Goal: Information Seeking & Learning: Learn about a topic

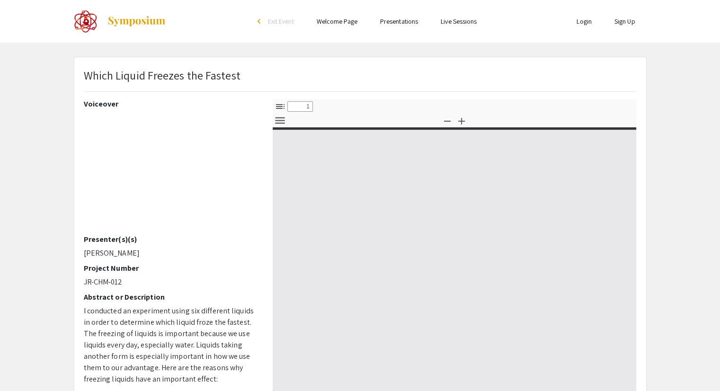
select select "custom"
type input "0"
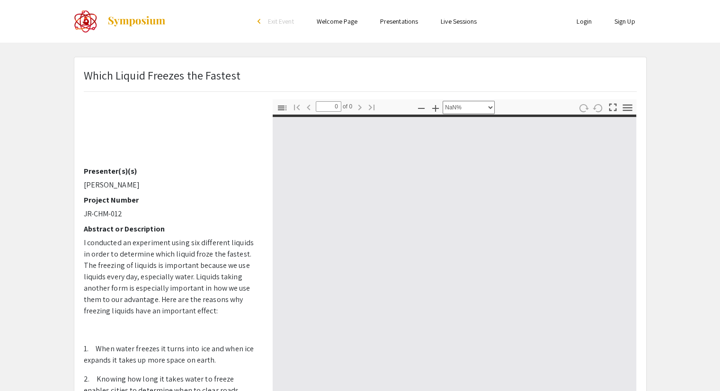
scroll to position [68, 0]
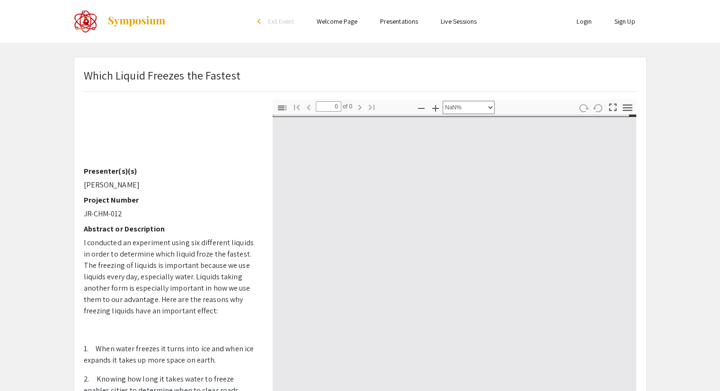
select select "auto"
type input "1"
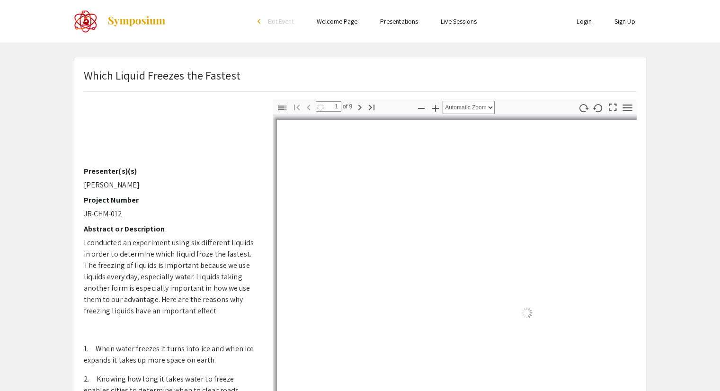
select select "auto"
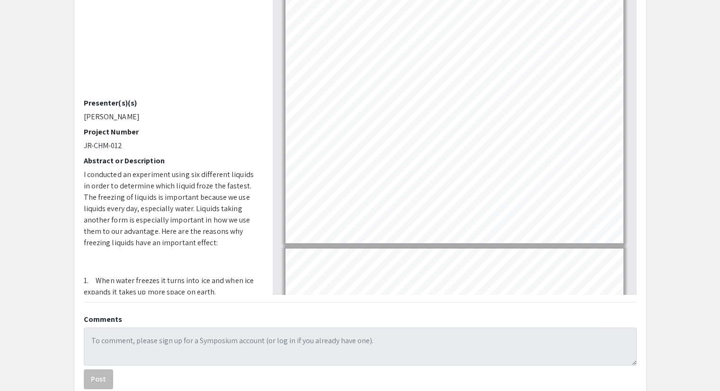
scroll to position [187, 0]
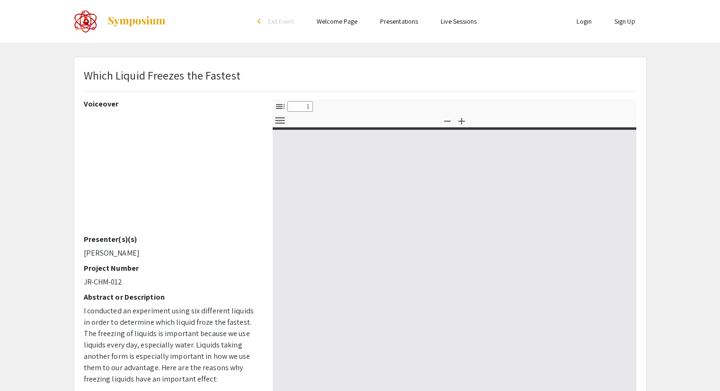
select select "custom"
type input "0"
select select "custom"
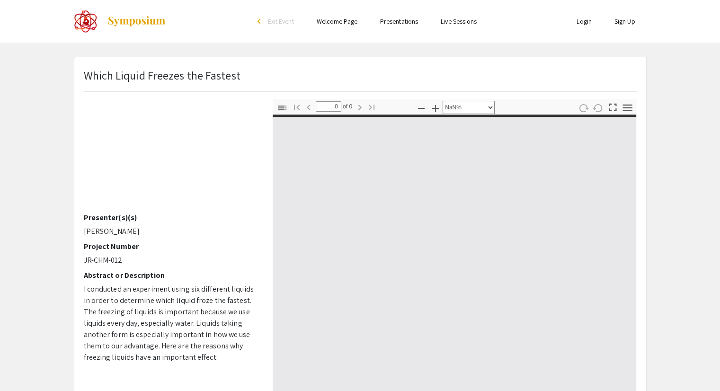
scroll to position [34, 0]
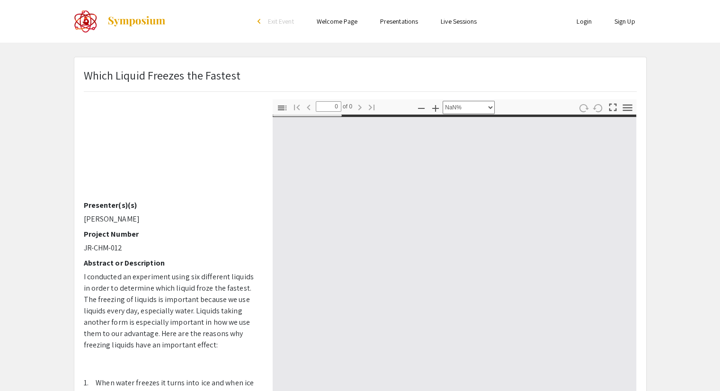
type input "1"
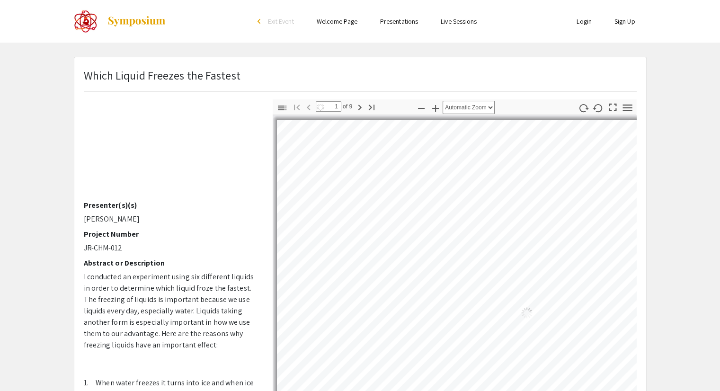
select select "auto"
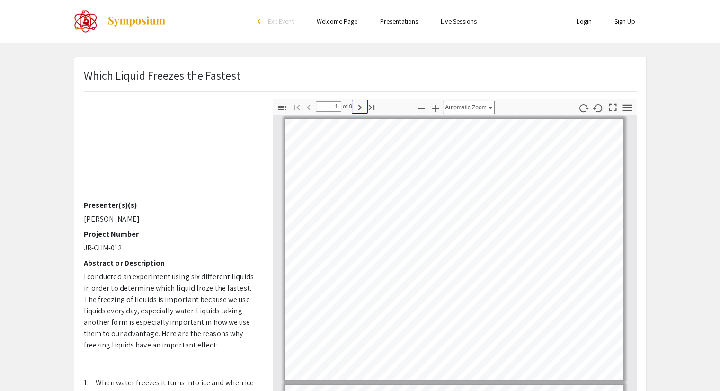
click at [356, 105] on icon "button" at bounding box center [359, 107] width 11 height 11
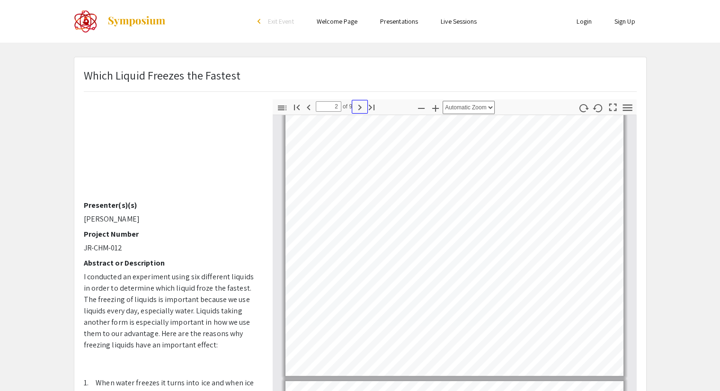
click at [361, 107] on icon "button" at bounding box center [359, 107] width 11 height 11
click at [359, 109] on icon "button" at bounding box center [360, 108] width 3 height 6
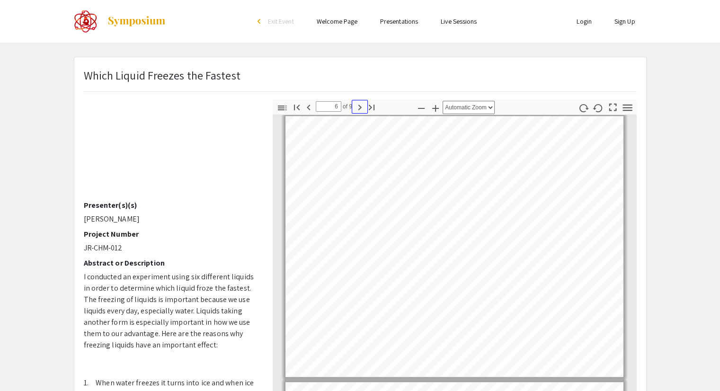
click at [359, 109] on icon "button" at bounding box center [360, 108] width 3 height 6
type input "9"
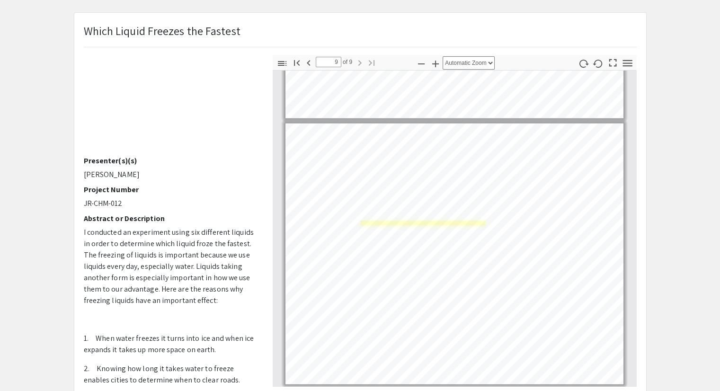
scroll to position [2082, 0]
click at [479, 221] on link "Page 9" at bounding box center [424, 224] width 126 height 6
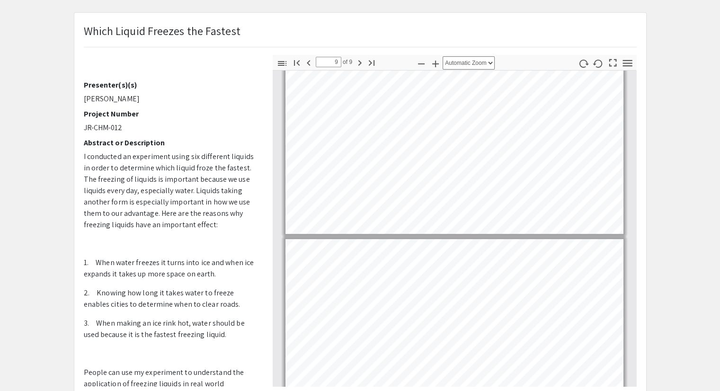
scroll to position [675, 0]
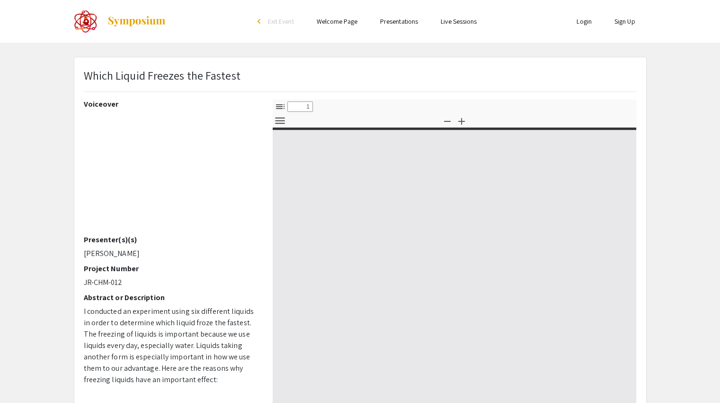
select select "custom"
type input "0"
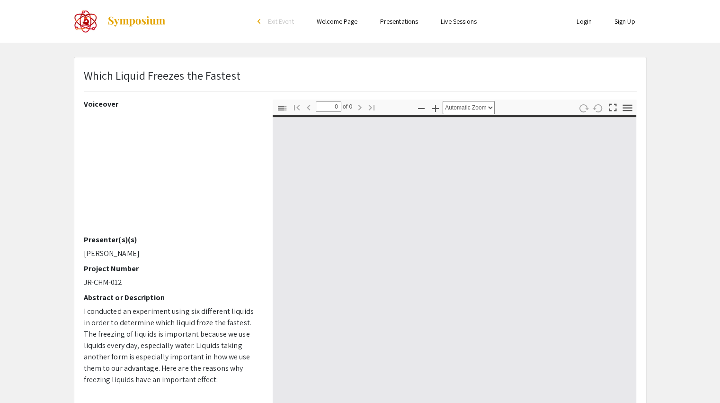
select select "custom"
type input "1"
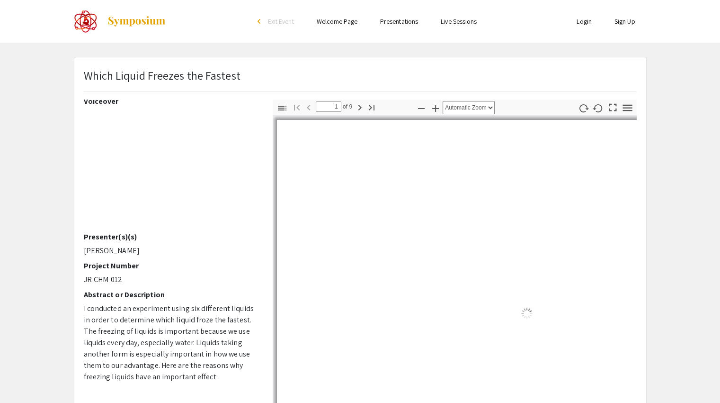
scroll to position [9, 0]
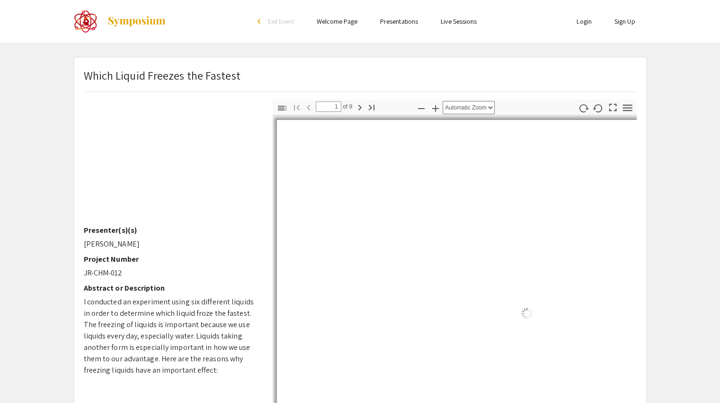
select select "auto"
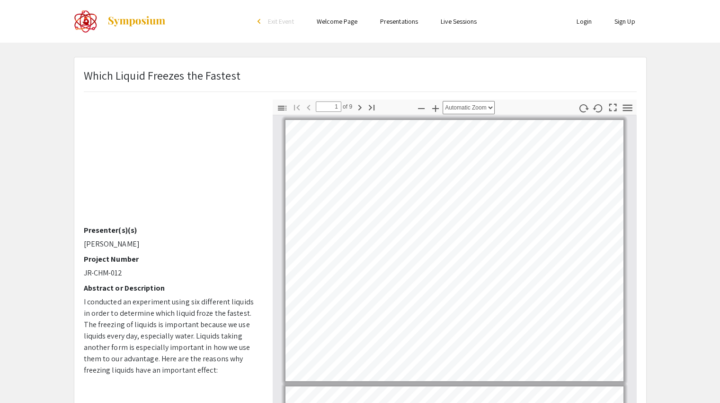
scroll to position [1, 0]
click at [352, 108] on pdf-page-number "1 of 9" at bounding box center [335, 106] width 38 height 8
click at [355, 107] on icon "button" at bounding box center [359, 107] width 11 height 11
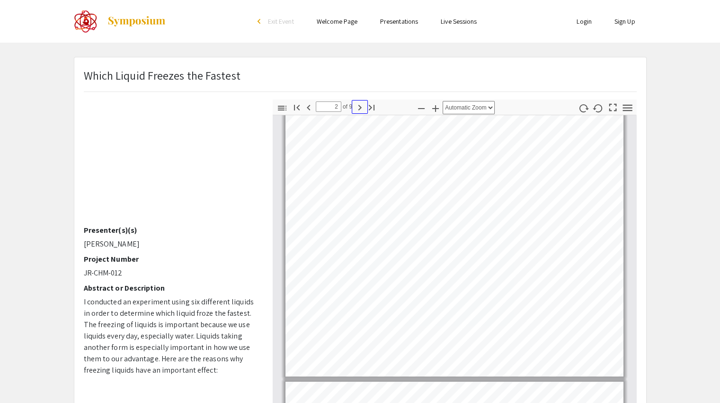
click at [355, 107] on icon "button" at bounding box center [359, 107] width 11 height 11
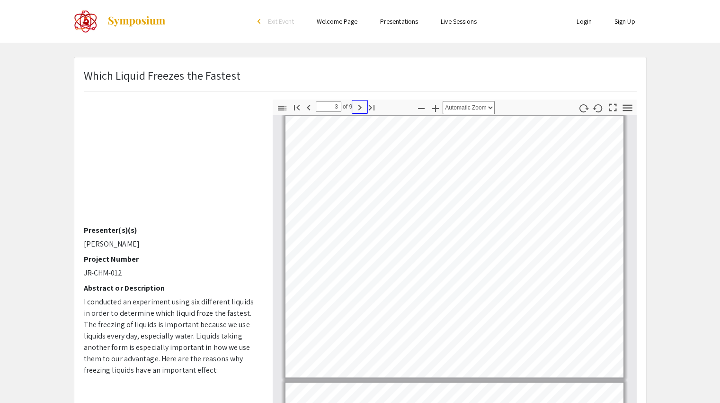
click at [355, 107] on icon "button" at bounding box center [359, 107] width 11 height 11
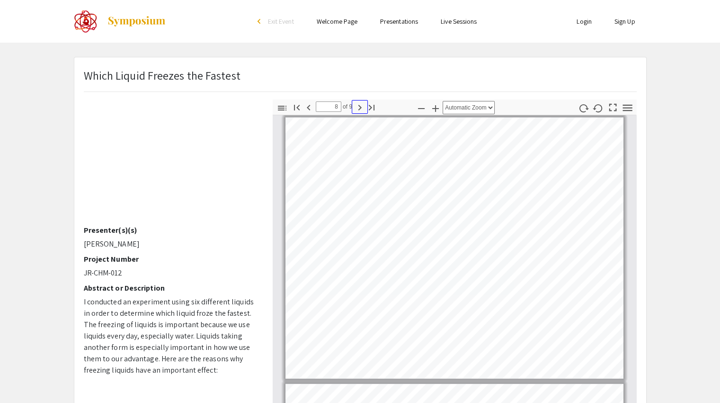
click at [355, 107] on icon "button" at bounding box center [359, 107] width 11 height 11
type input "9"
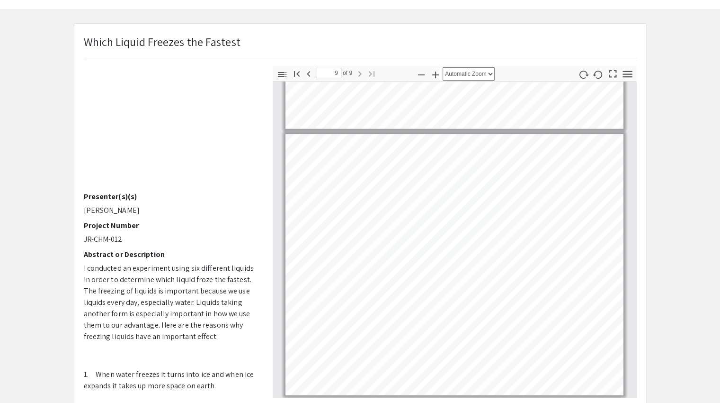
scroll to position [37, 0]
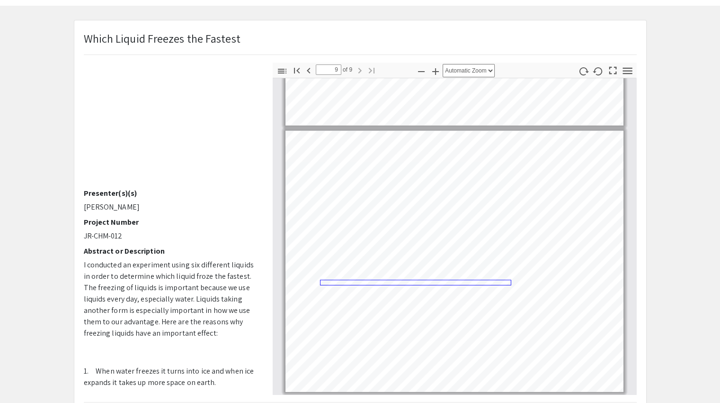
click at [467, 280] on link "Page 9" at bounding box center [415, 283] width 191 height 6
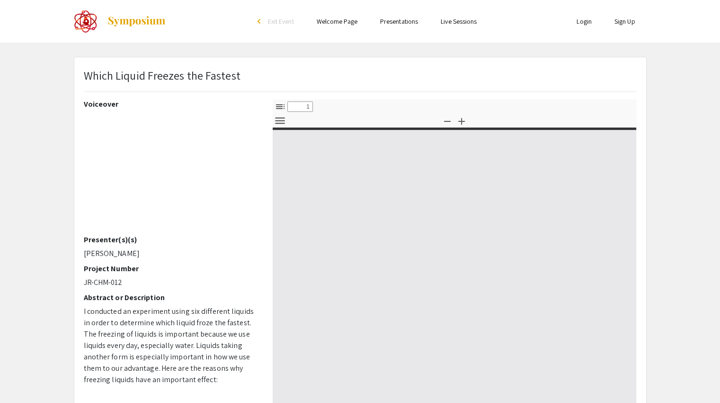
select select "custom"
type input "0"
select select "custom"
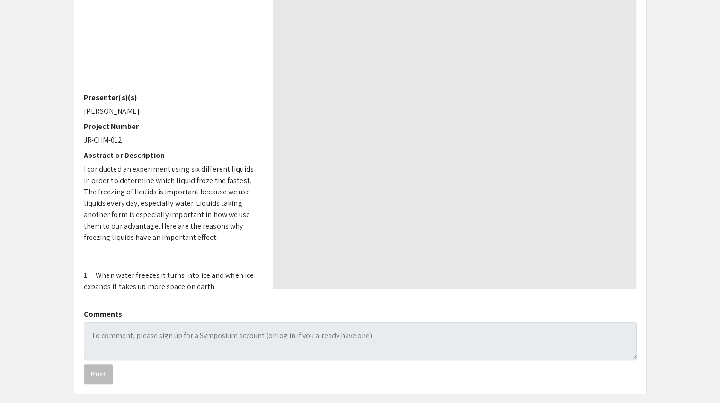
scroll to position [156, 0]
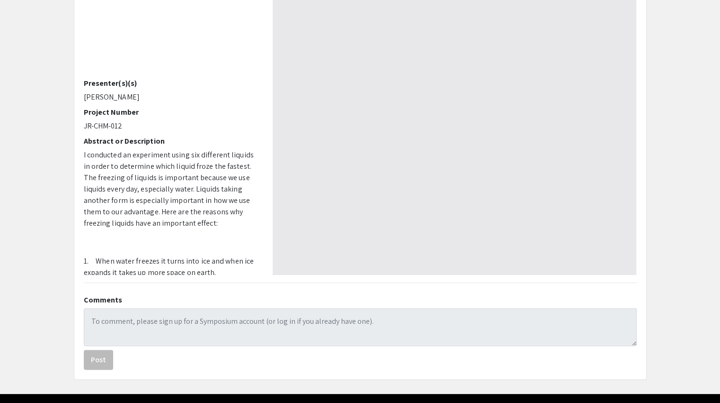
type input "1"
select select "auto"
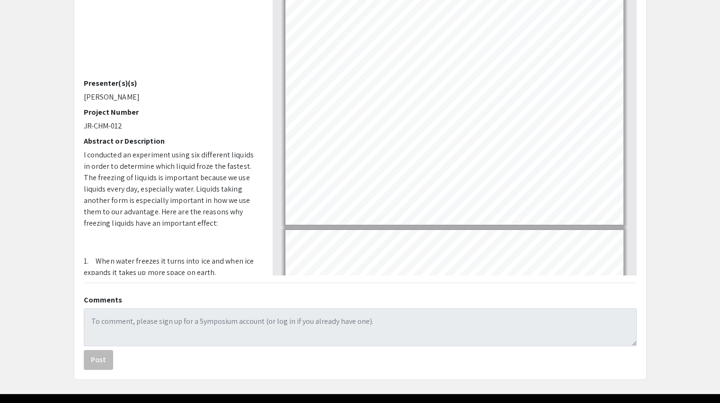
scroll to position [0, 0]
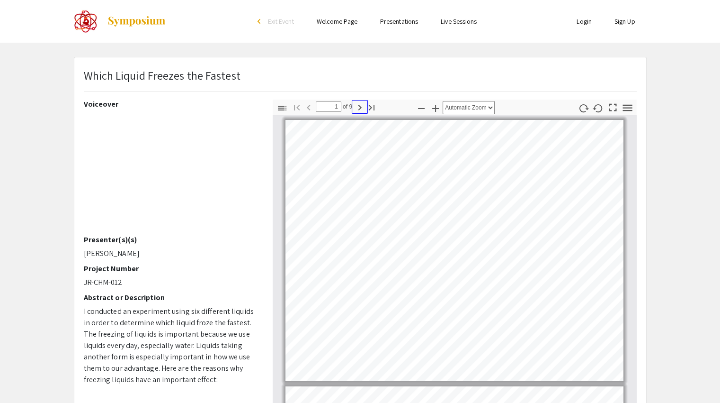
click at [356, 105] on icon "button" at bounding box center [359, 107] width 11 height 11
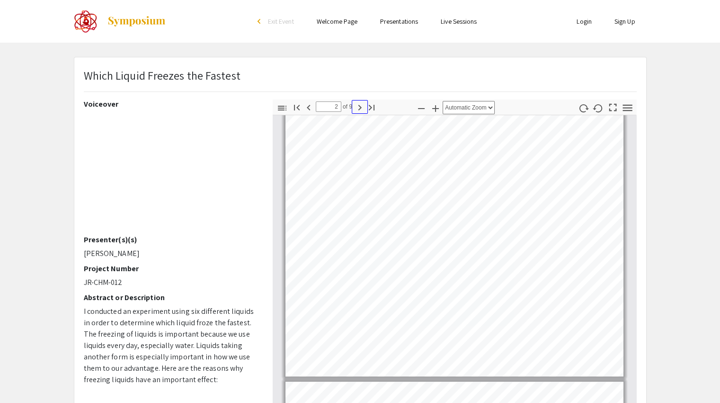
click at [356, 105] on icon "button" at bounding box center [359, 107] width 11 height 11
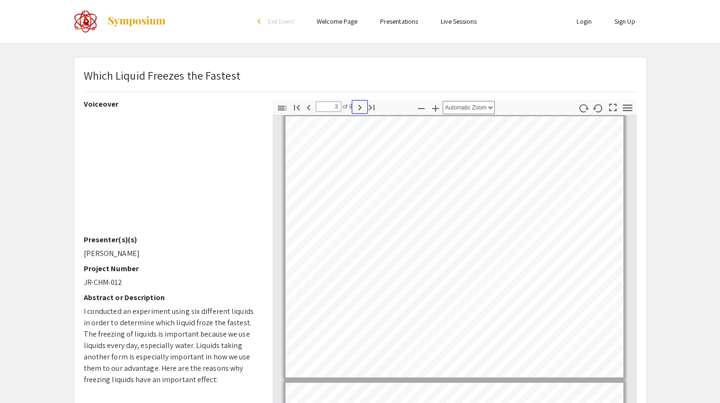
click at [356, 105] on icon "button" at bounding box center [359, 107] width 11 height 11
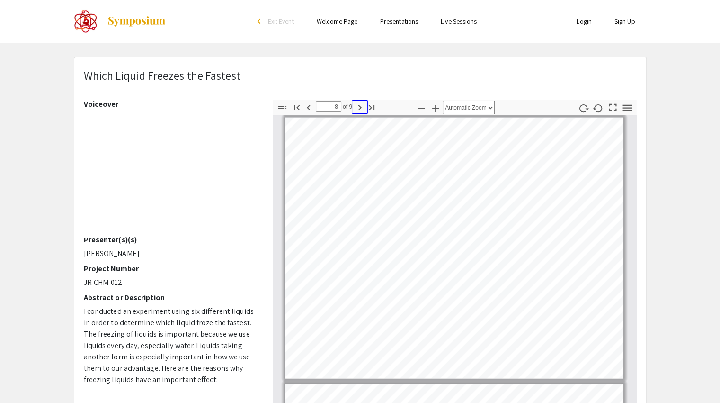
click at [356, 105] on icon "button" at bounding box center [359, 107] width 11 height 11
type input "9"
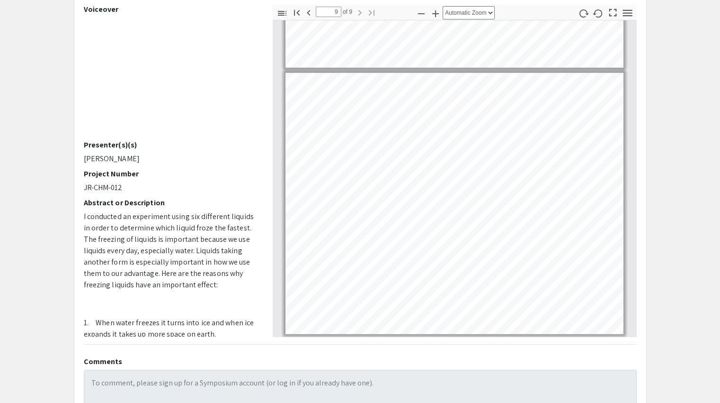
scroll to position [96, 0]
click at [377, 244] on link "Page 9" at bounding box center [445, 249] width 251 height 12
